Goal: Find specific page/section: Find specific page/section

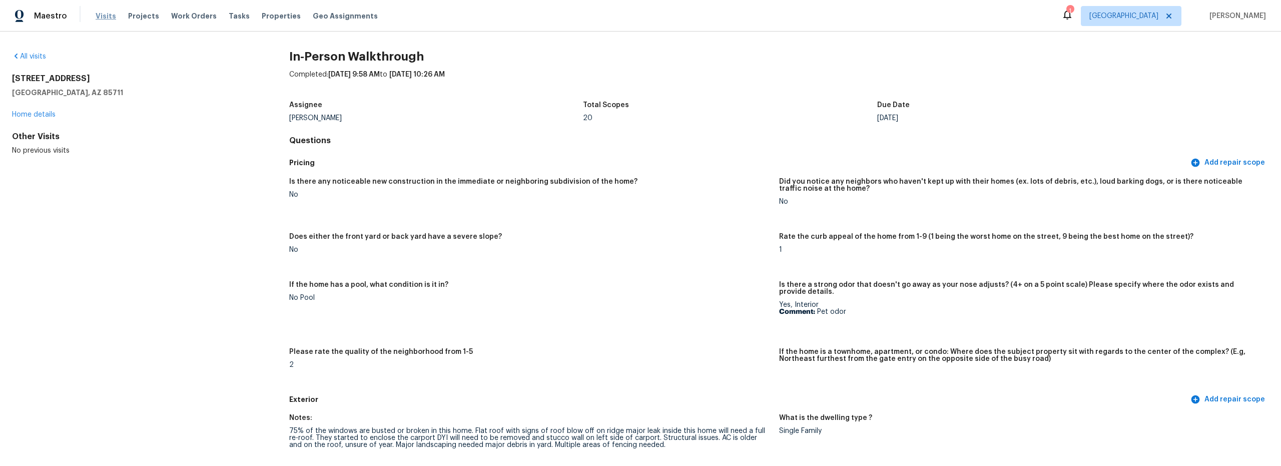
click at [102, 16] on span "Visits" at bounding box center [106, 16] width 21 height 10
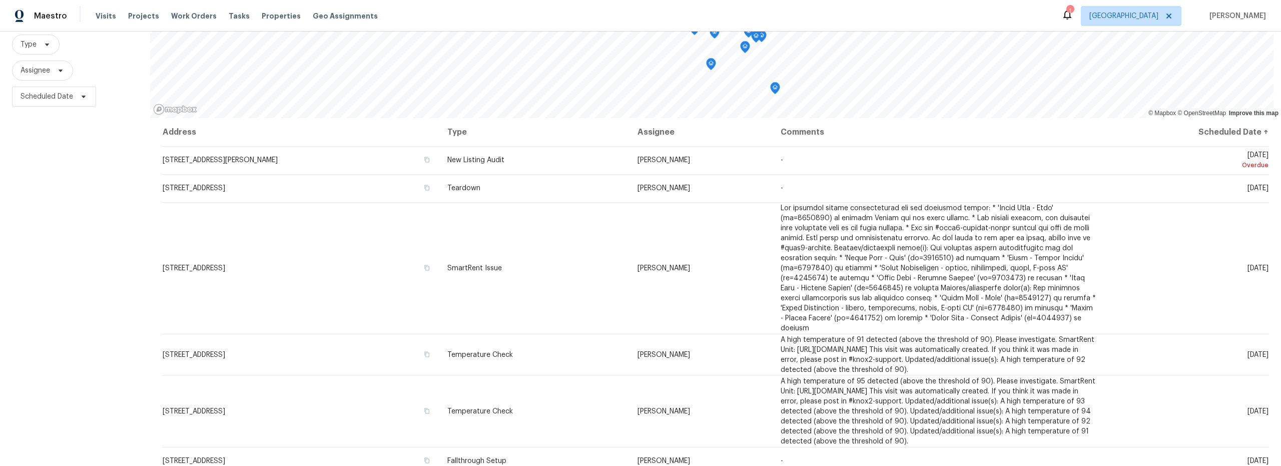
scroll to position [126, 0]
